Goal: Transaction & Acquisition: Purchase product/service

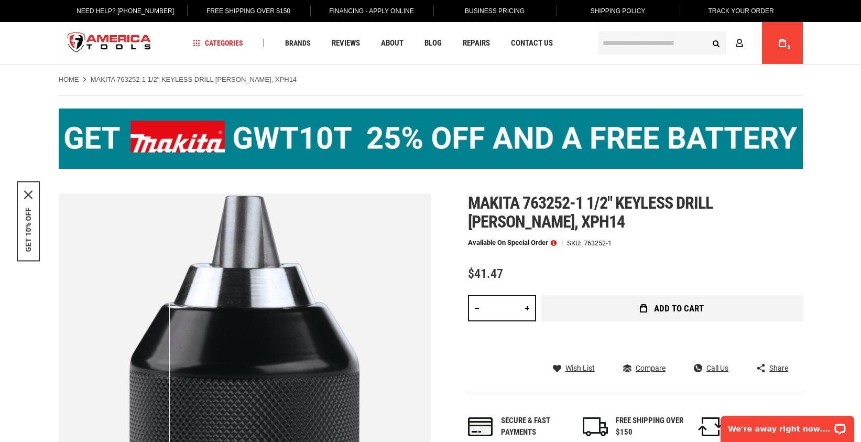
click at [654, 313] on span "Add to Cart" at bounding box center [679, 308] width 50 height 9
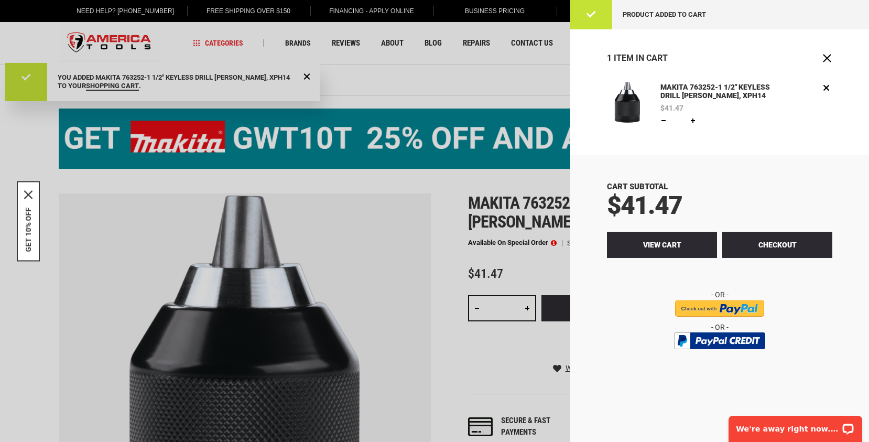
click at [661, 249] on span "View Cart" at bounding box center [662, 245] width 38 height 8
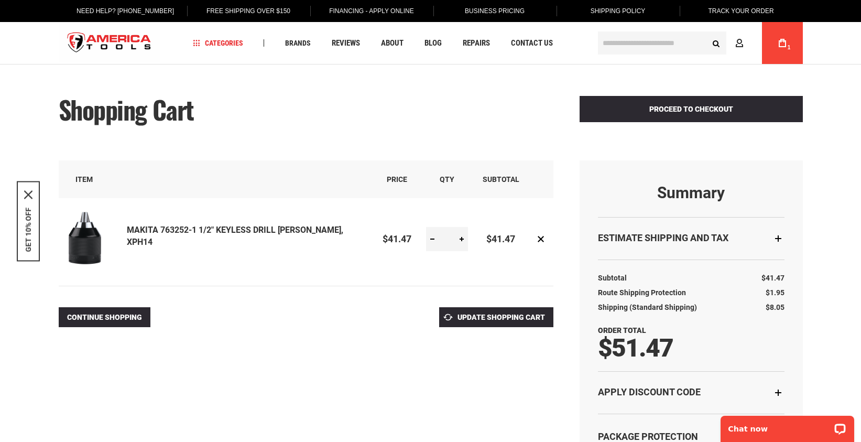
click at [76, 253] on img at bounding box center [85, 238] width 52 height 52
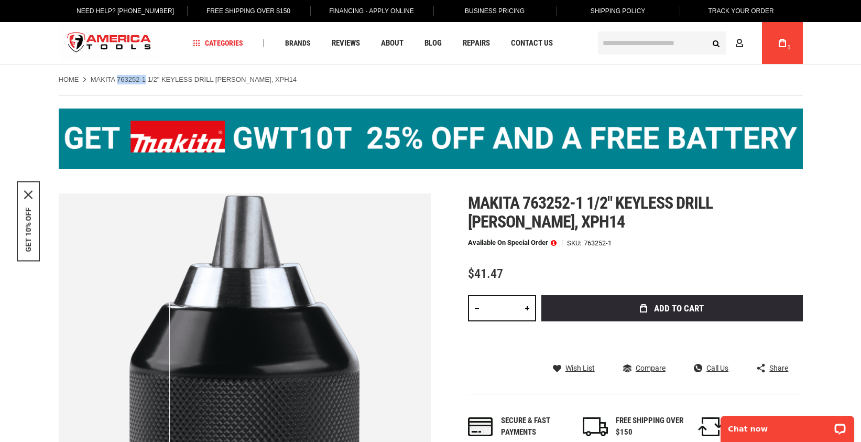
drag, startPoint x: 129, startPoint y: 78, endPoint x: 164, endPoint y: 72, distance: 35.6
click at [164, 72] on div "Home MAKITA 763252-1 1/2" KEYLESS DRILL CHUCK, XPH14" at bounding box center [430, 74] width 765 height 20
click at [163, 77] on strong "MAKITA 763252-1 1/2" KEYLESS DRILL [PERSON_NAME], XPH14" at bounding box center [194, 79] width 206 height 8
click at [163, 80] on strong "MAKITA 763252-1 1/2" KEYLESS DRILL [PERSON_NAME], XPH14" at bounding box center [194, 79] width 206 height 8
drag, startPoint x: 164, startPoint y: 79, endPoint x: 129, endPoint y: 79, distance: 34.6
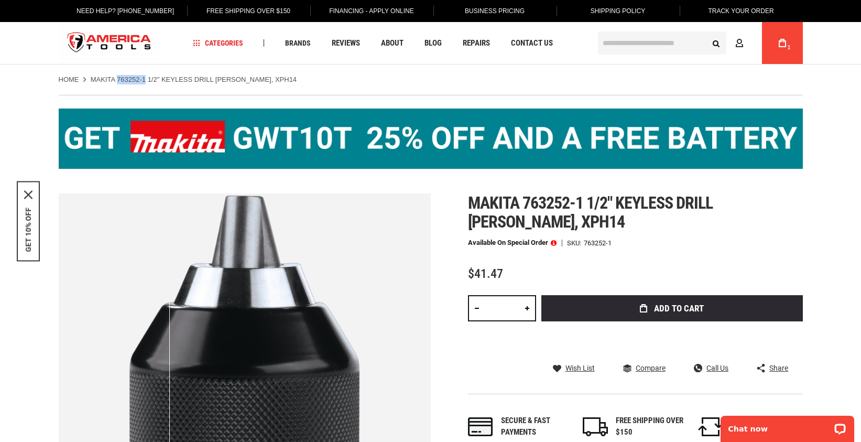
click at [129, 79] on strong "MAKITA 763252-1 1/2" KEYLESS DRILL [PERSON_NAME], XPH14" at bounding box center [194, 79] width 206 height 8
click at [322, 74] on div "Home MAKITA 763252-1 1/2" KEYLESS DRILL CHUCK, XPH14" at bounding box center [430, 74] width 765 height 20
click at [623, 43] on input "text" at bounding box center [662, 42] width 128 height 23
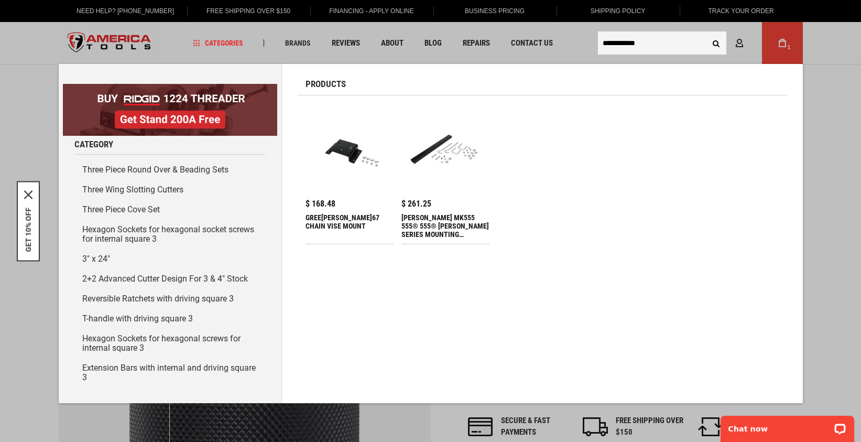
type input "**********"
click at [718, 40] on button "Search" at bounding box center [717, 43] width 20 height 20
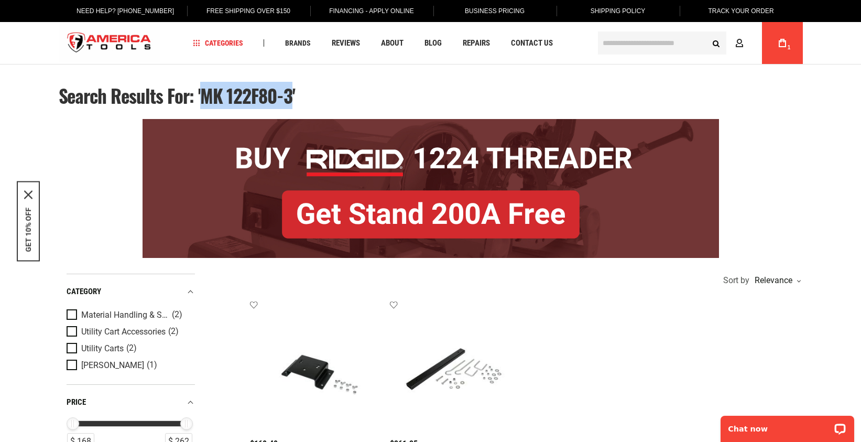
drag, startPoint x: 238, startPoint y: 96, endPoint x: 351, endPoint y: 99, distance: 112.7
click at [295, 99] on span "Search results for: 'MK 122F80-3'" at bounding box center [177, 95] width 236 height 27
copy span "MK 122F80-3"
click at [779, 36] on link "My Cart 1" at bounding box center [783, 43] width 20 height 42
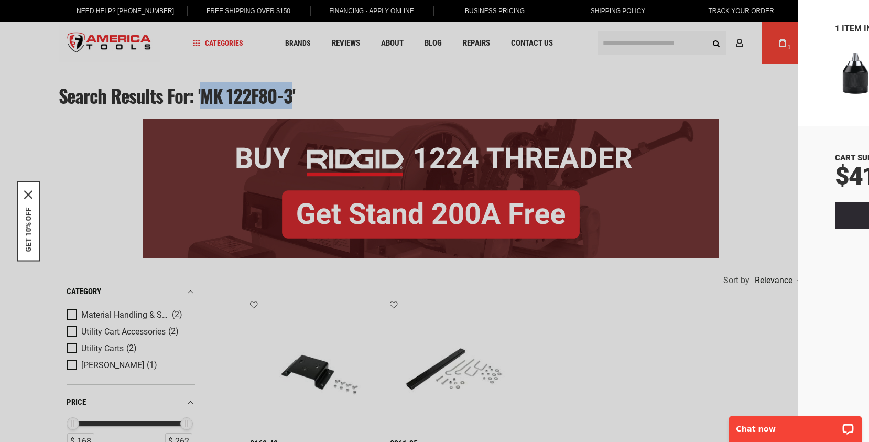
click at [657, 220] on span "View Cart" at bounding box center [662, 215] width 38 height 8
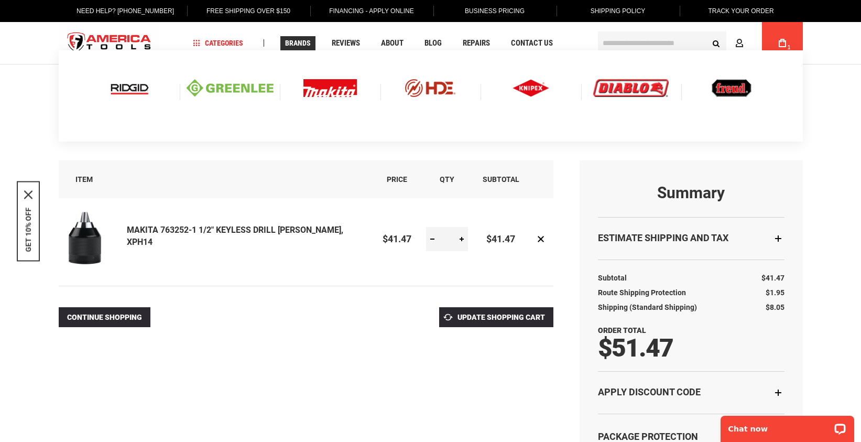
click at [331, 91] on img at bounding box center [329, 88] width 53 height 18
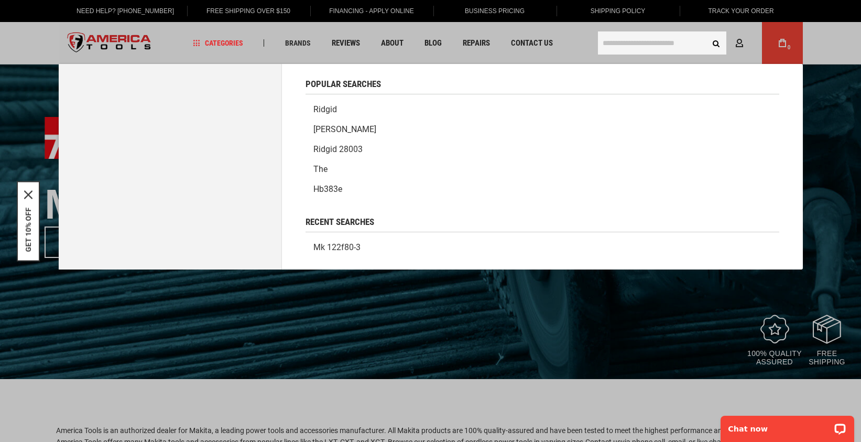
click at [642, 45] on input "text" at bounding box center [662, 42] width 128 height 23
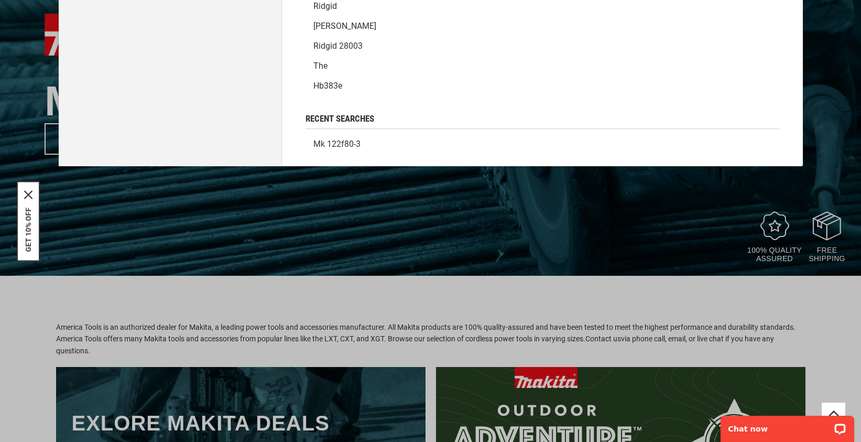
scroll to position [105, 0]
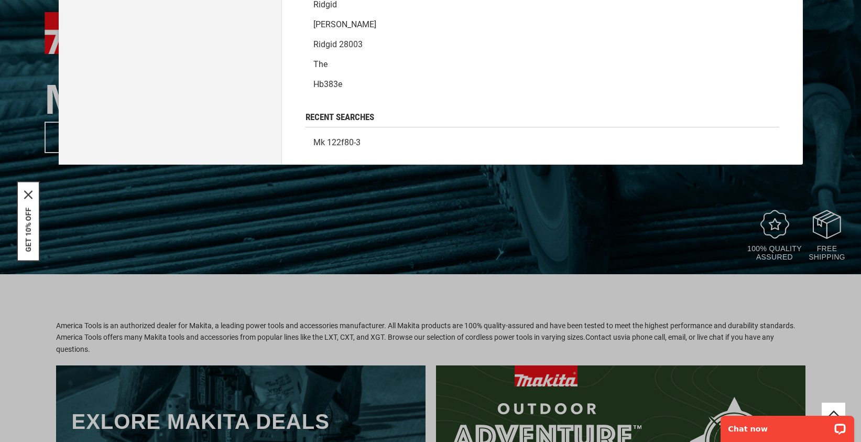
click at [354, 153] on link "mk 122f80-3" at bounding box center [543, 143] width 474 height 20
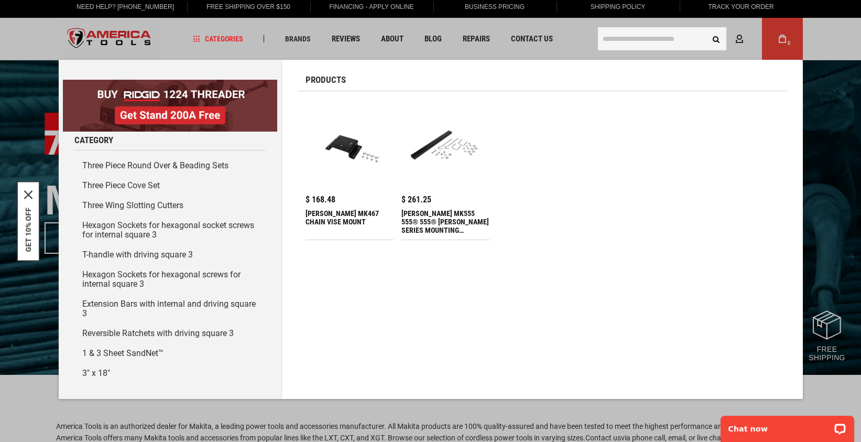
scroll to position [0, 0]
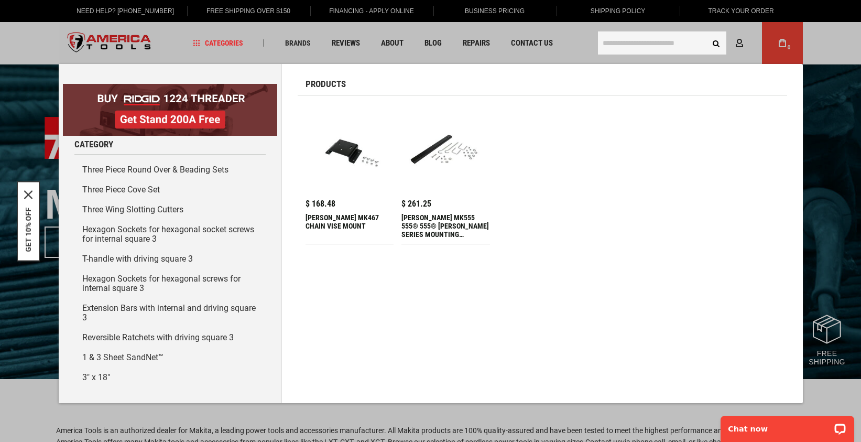
click at [618, 44] on input "text" at bounding box center [662, 42] width 128 height 23
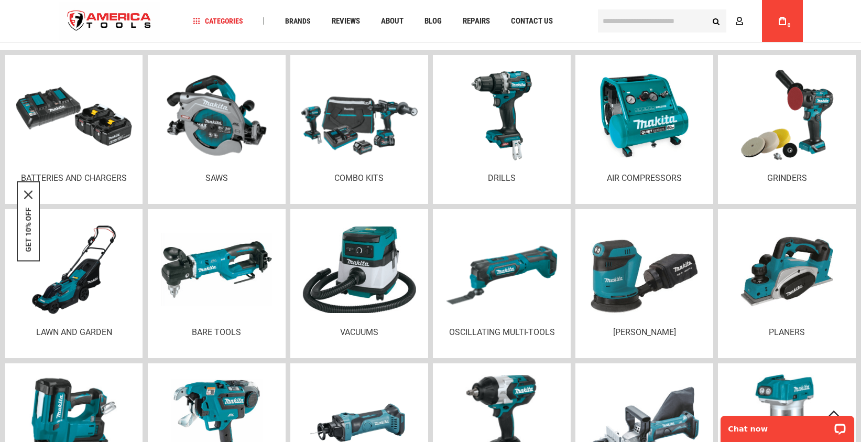
scroll to position [1363, 0]
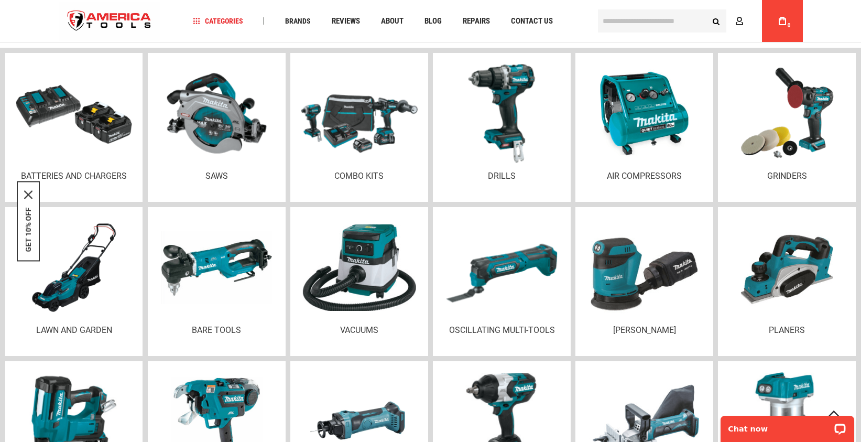
click at [513, 162] on img at bounding box center [501, 113] width 101 height 99
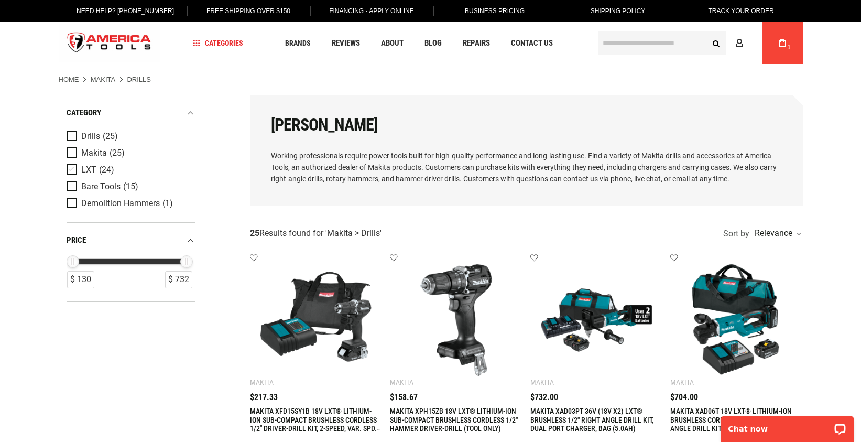
click at [73, 171] on span "Product Filters" at bounding box center [74, 170] width 15 height 12
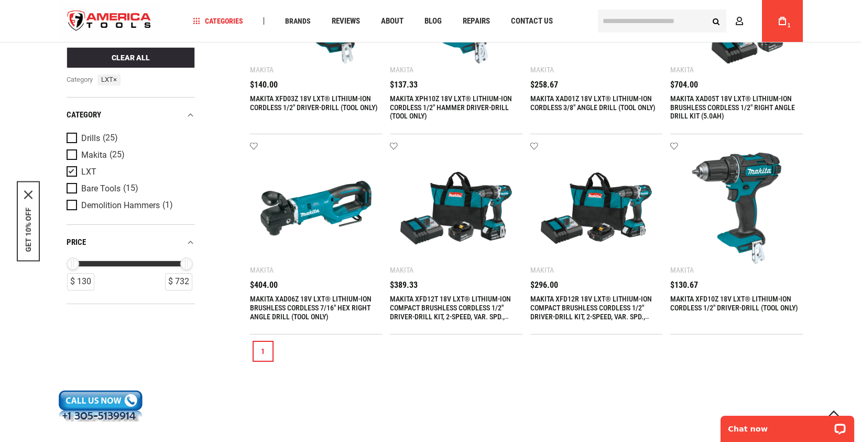
scroll to position [1101, 0]
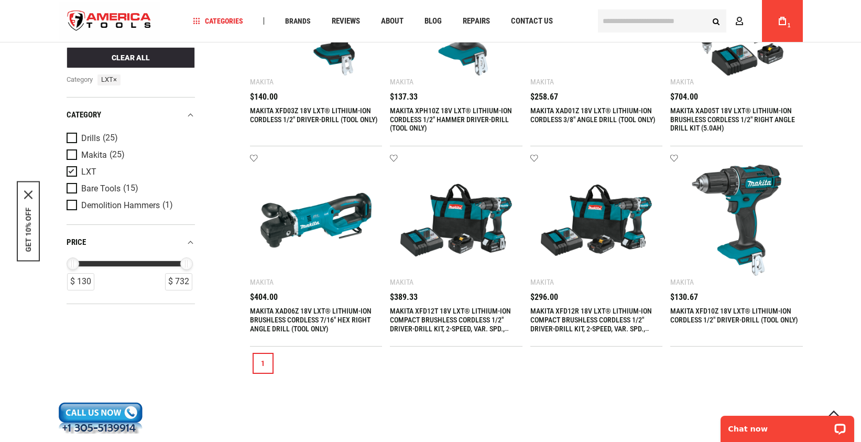
drag, startPoint x: 71, startPoint y: 269, endPoint x: 39, endPoint y: 272, distance: 32.6
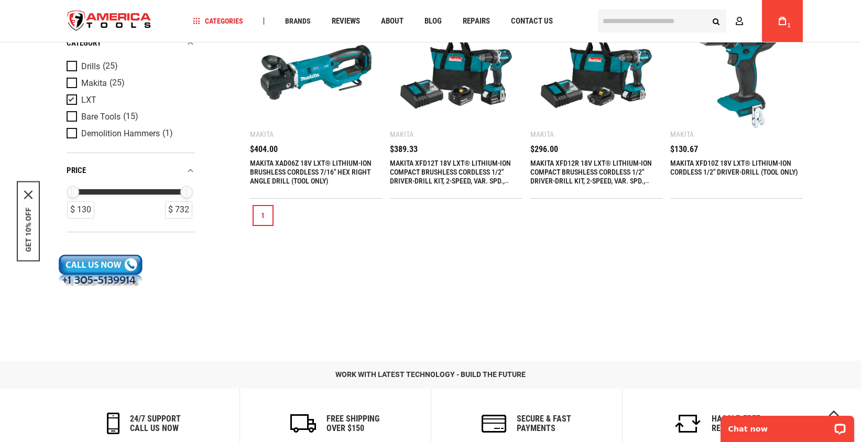
scroll to position [1258, 0]
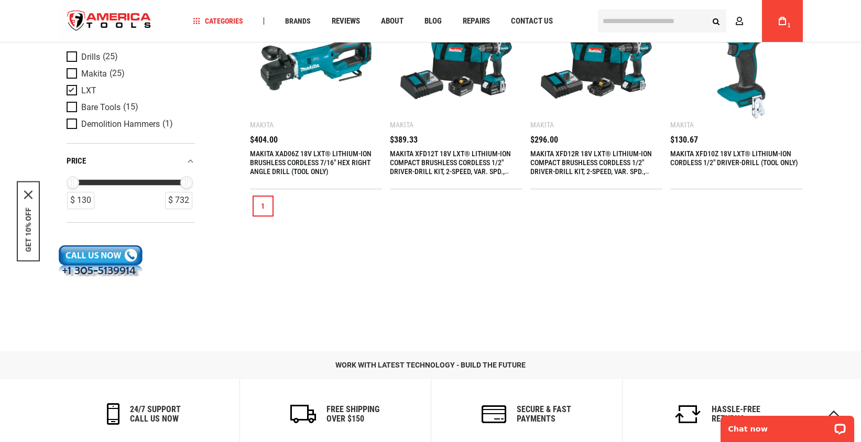
click at [265, 216] on link "1" at bounding box center [263, 206] width 21 height 21
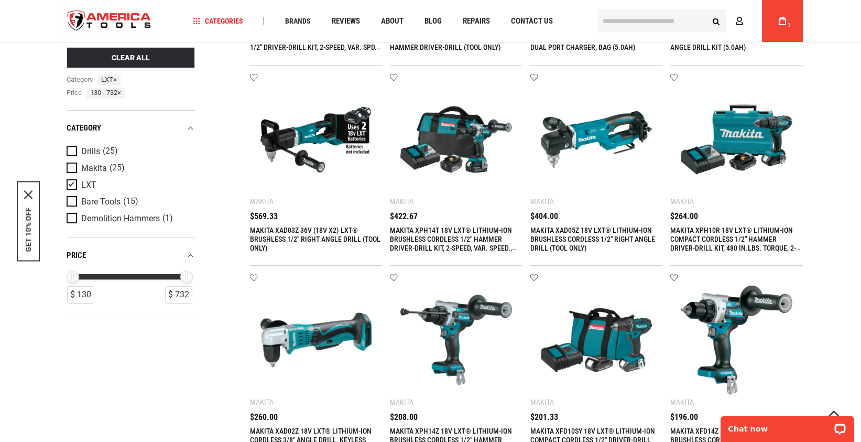
scroll to position [367, 0]
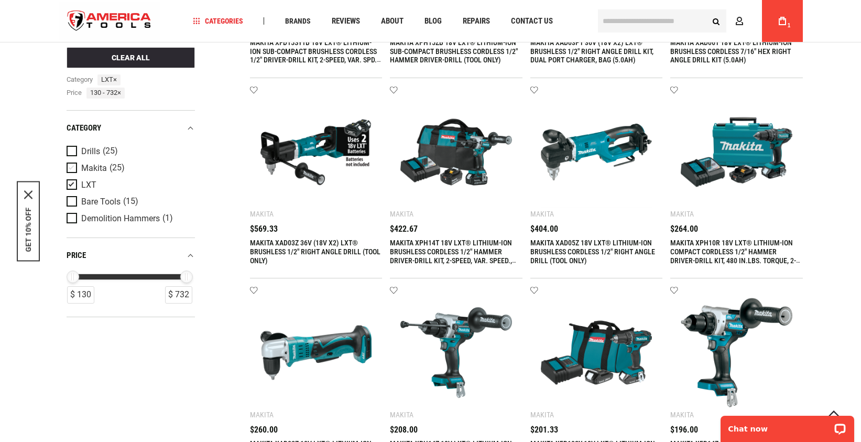
click at [70, 170] on span "Product Filters" at bounding box center [74, 168] width 15 height 12
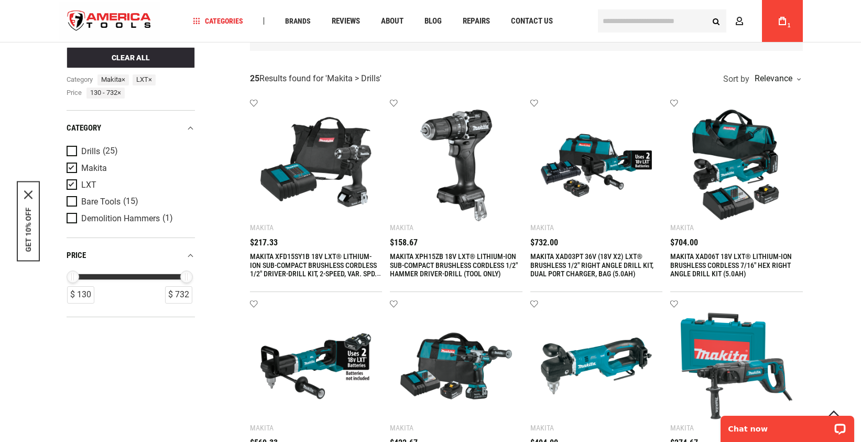
scroll to position [210, 0]
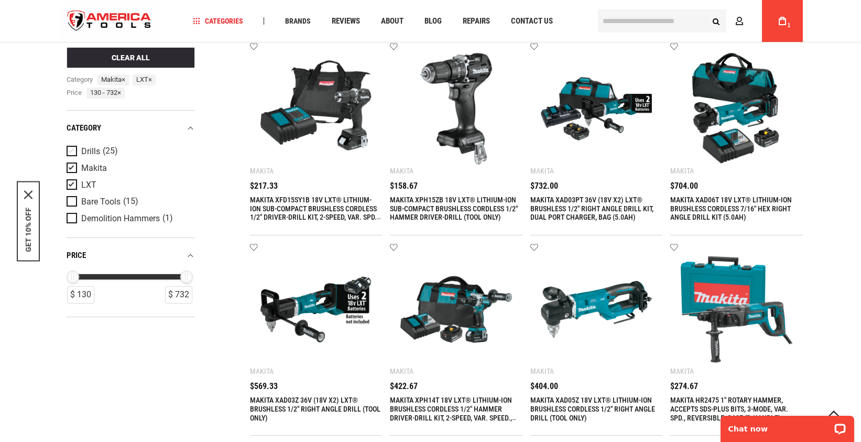
click at [73, 156] on span "Product Filters" at bounding box center [74, 152] width 15 height 12
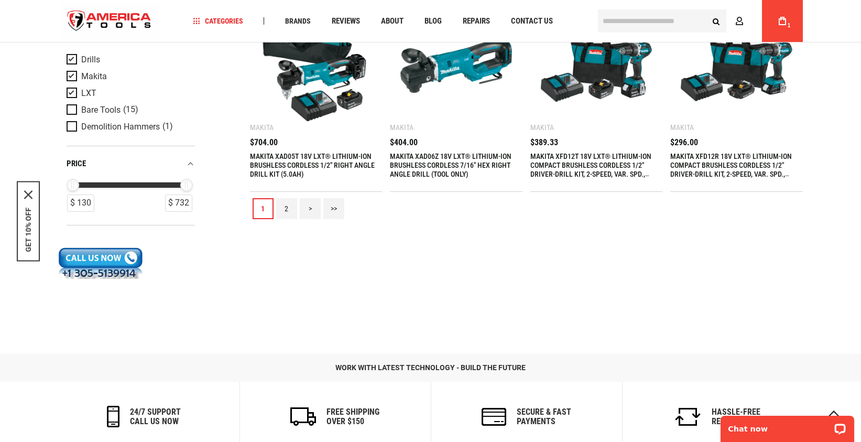
scroll to position [1258, 0]
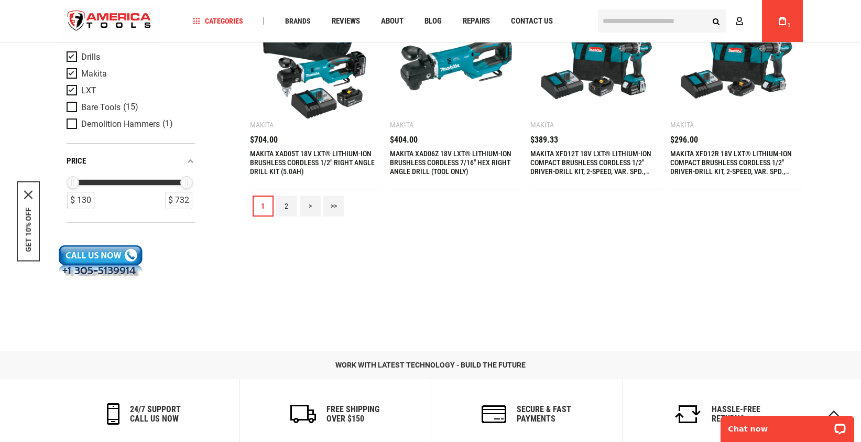
click at [77, 63] on span "Product Filters" at bounding box center [74, 57] width 15 height 12
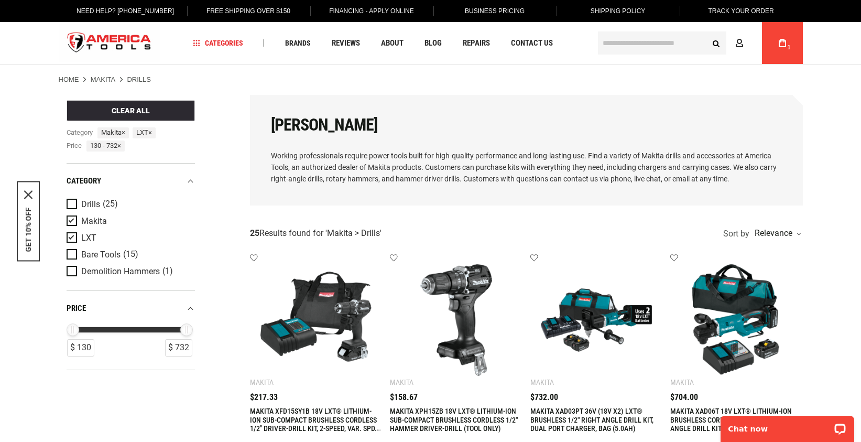
click at [68, 225] on span "Product Filters" at bounding box center [74, 221] width 15 height 12
click at [72, 242] on span "Product Filters" at bounding box center [74, 238] width 15 height 12
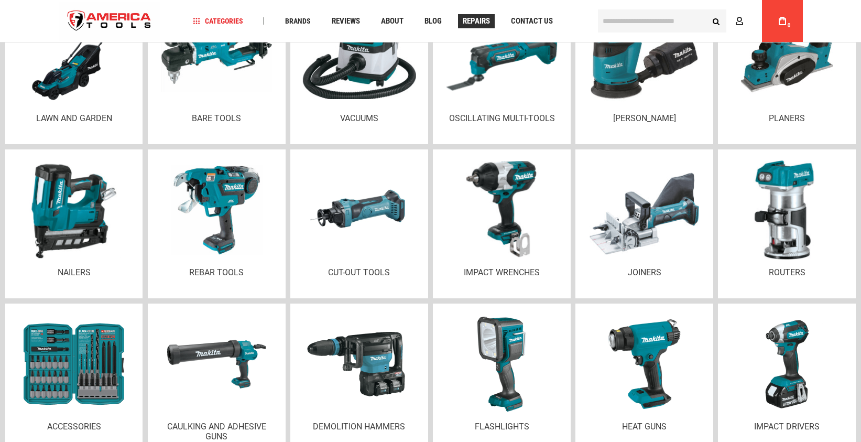
click at [490, 17] on span "Repairs" at bounding box center [476, 21] width 27 height 8
